Goal: Navigation & Orientation: Understand site structure

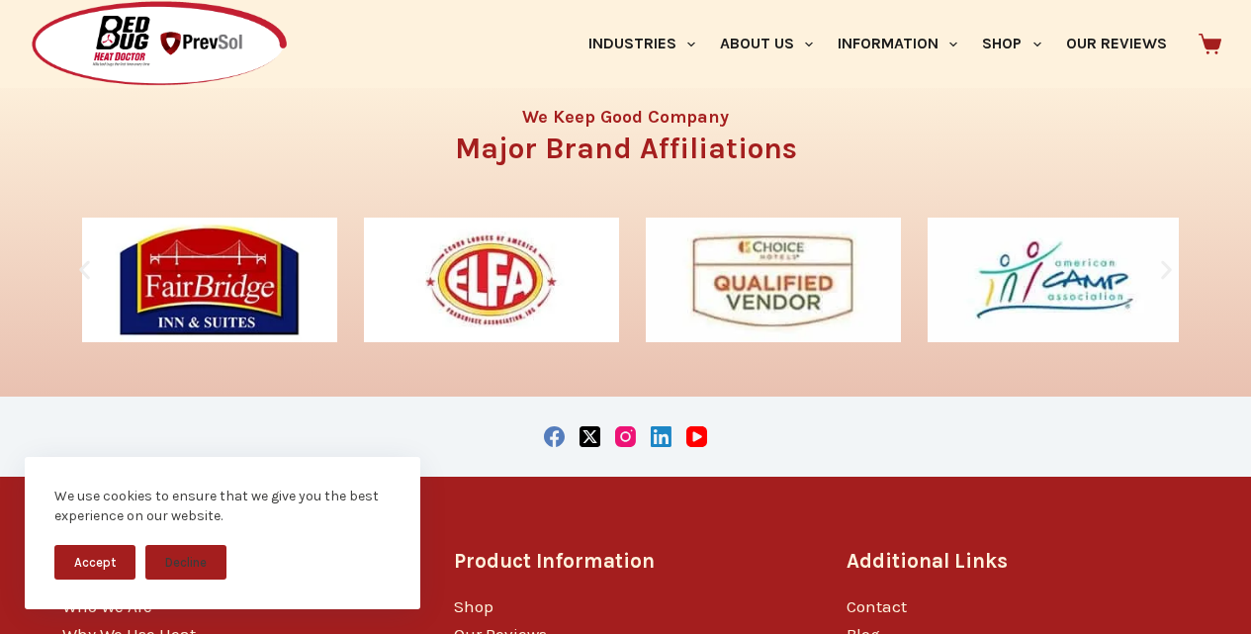
scroll to position [3091, 0]
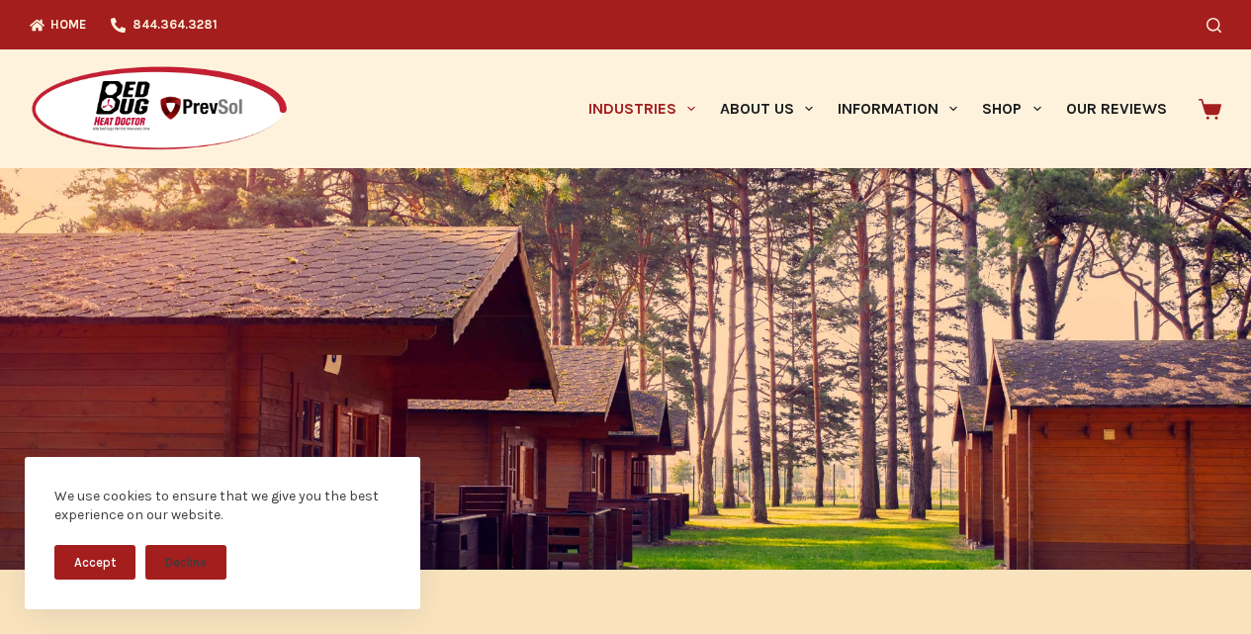
click at [58, 101] on img at bounding box center [159, 109] width 259 height 88
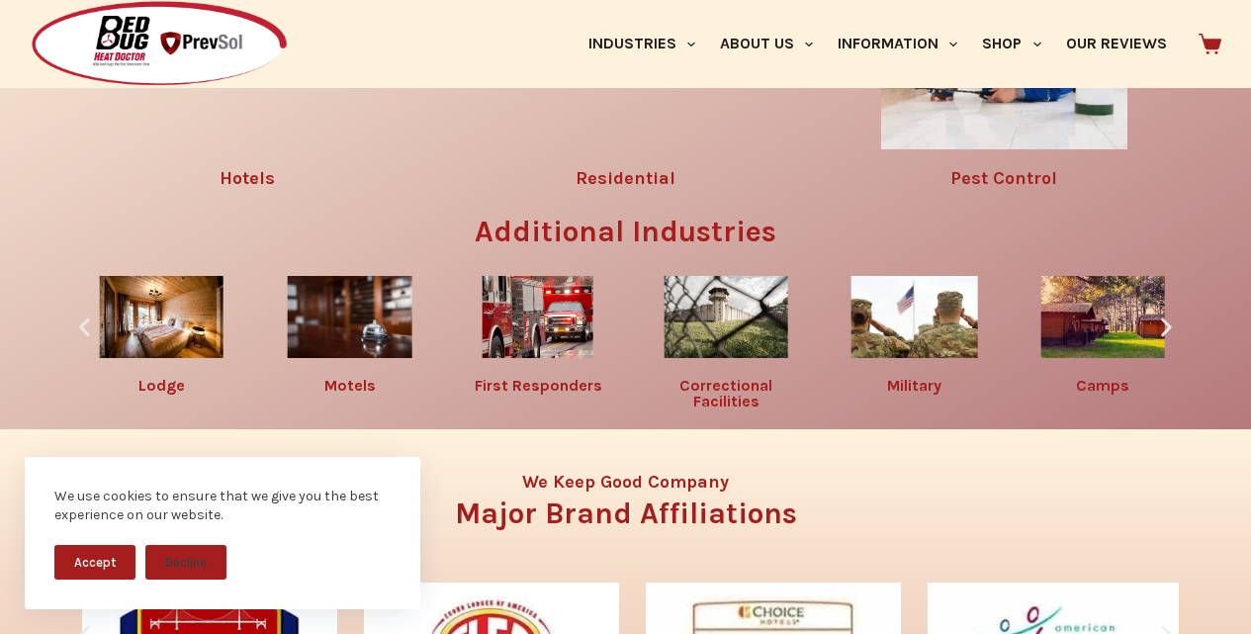
scroll to position [2349, 0]
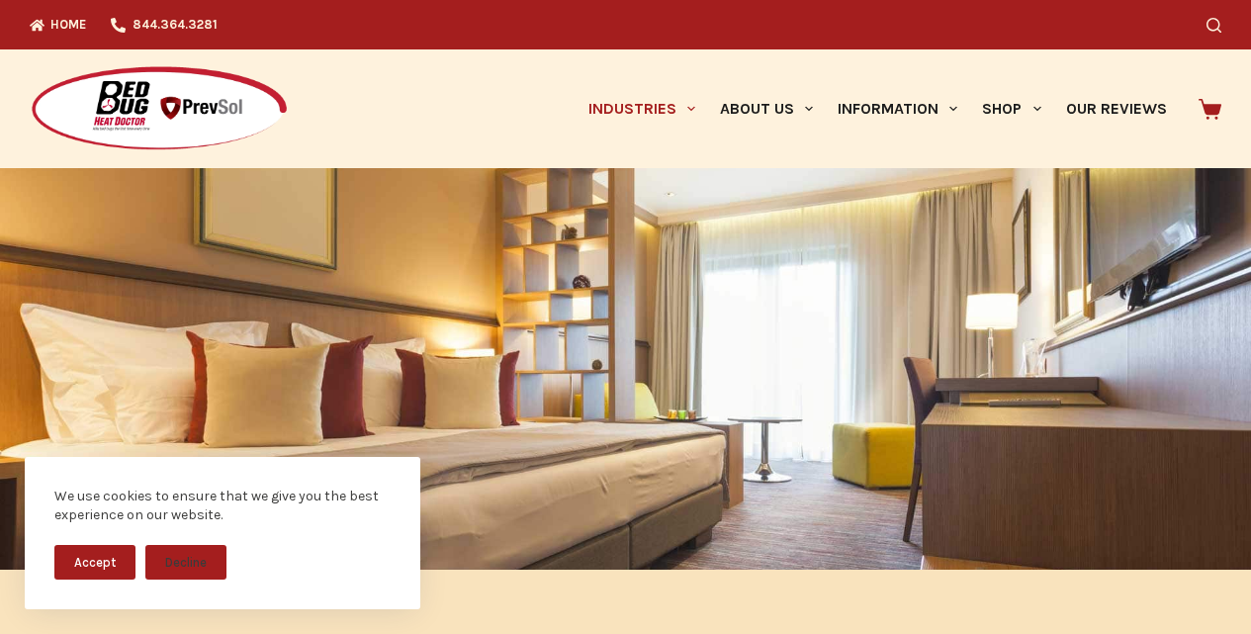
click at [45, 84] on img at bounding box center [159, 109] width 259 height 88
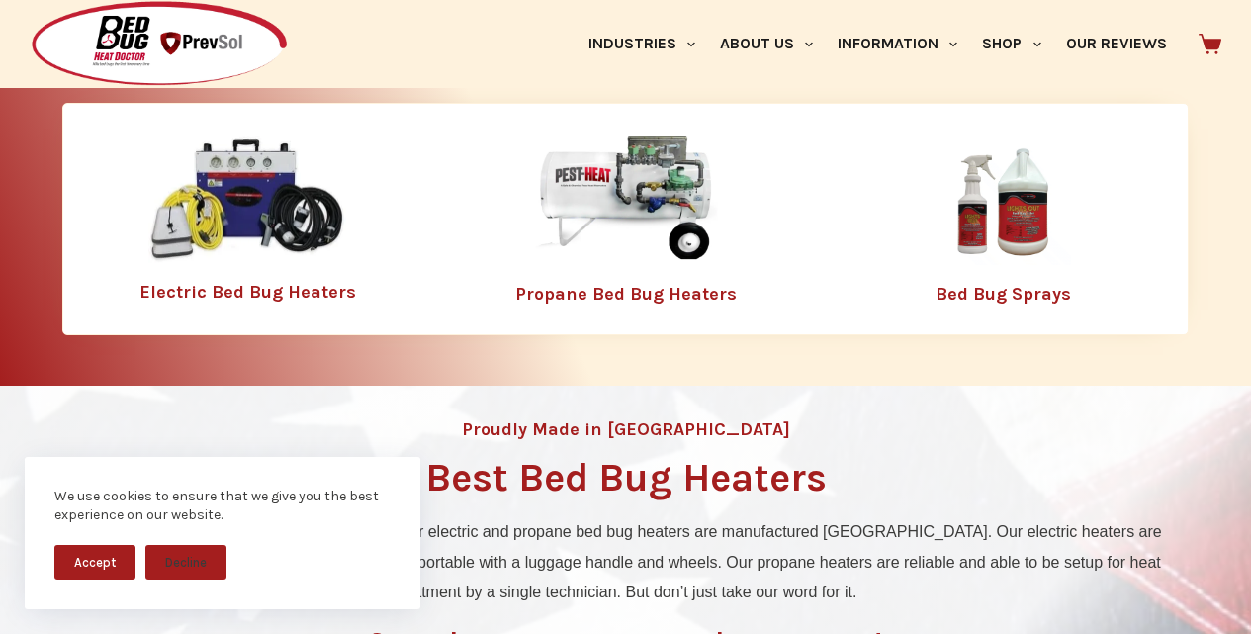
scroll to position [660, 0]
